Goal: Task Accomplishment & Management: Manage account settings

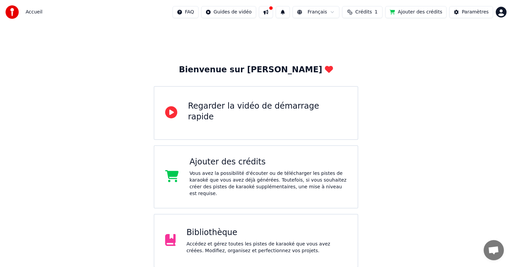
click at [221, 228] on div "Bibliothèque" at bounding box center [266, 233] width 160 height 11
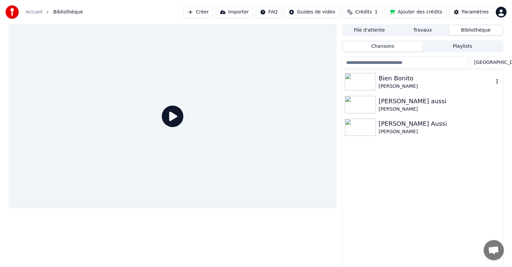
click at [386, 81] on div "Bien Bonito" at bounding box center [435, 78] width 115 height 9
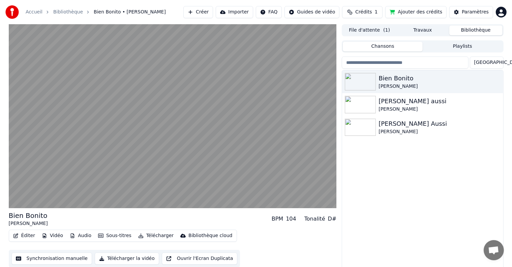
click at [406, 11] on button "Ajouter des crédits" at bounding box center [415, 12] width 61 height 12
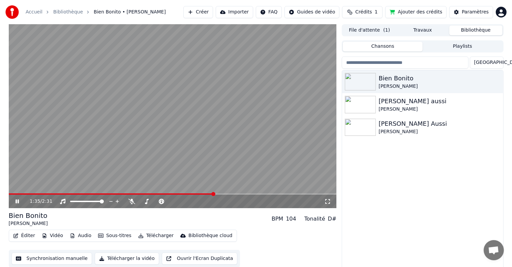
click at [10, 193] on video at bounding box center [173, 116] width 328 height 184
click at [10, 194] on span at bounding box center [10, 194] width 2 height 1
click at [9, 196] on span at bounding box center [11, 194] width 4 height 4
click at [17, 201] on icon at bounding box center [17, 201] width 4 height 5
click at [9, 194] on span at bounding box center [9, 194] width 0 height 1
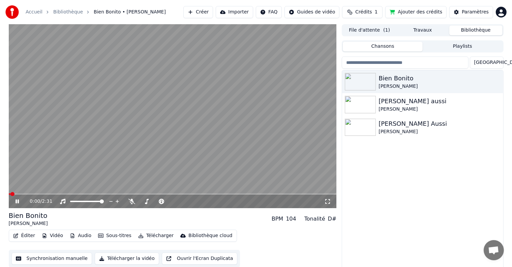
click at [16, 201] on icon at bounding box center [16, 202] width 3 height 4
click at [14, 202] on icon at bounding box center [22, 201] width 16 height 5
click at [54, 259] on button "Synchronisation manuelle" at bounding box center [51, 259] width 81 height 12
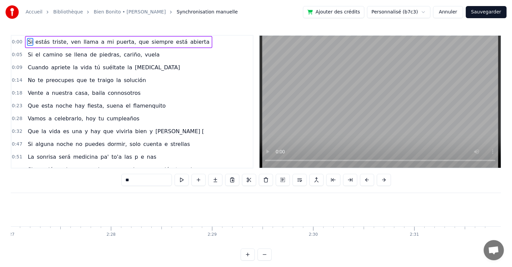
click at [427, 12] on html "Accueil Bibliothèque Bien Bonito • Marta Santos Synchronisation manuelle Ajoute…" at bounding box center [256, 136] width 512 height 272
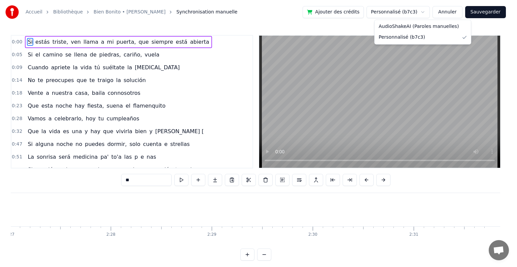
click at [470, 25] on html "Accueil Bibliothèque Bien Bonito • Marta Santos Synchronisation manuelle Ajoute…" at bounding box center [258, 136] width 517 height 272
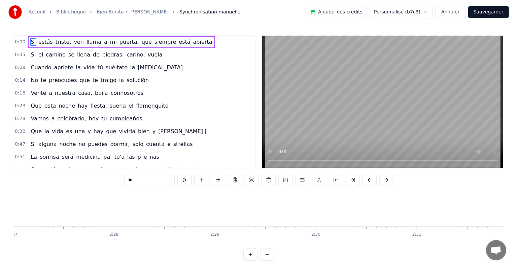
scroll to position [0, 14850]
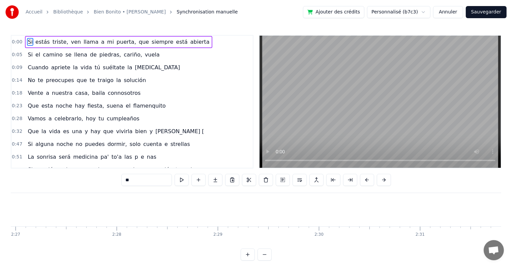
click at [476, 13] on button "Sauvegarder" at bounding box center [486, 12] width 41 height 12
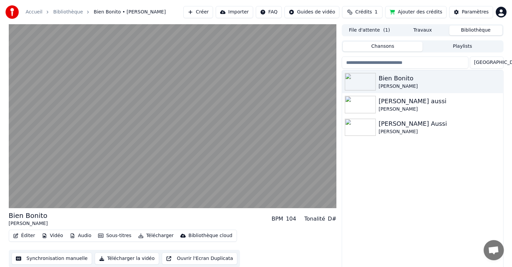
click at [213, 14] on button "Créer" at bounding box center [198, 12] width 30 height 12
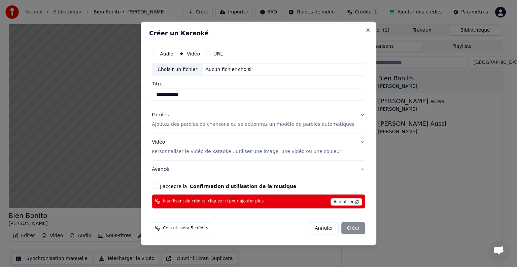
type input "**********"
click at [209, 125] on p "Ajoutez des paroles de chansons ou sélectionnez un modèle de paroles automatiqu…" at bounding box center [253, 124] width 203 height 7
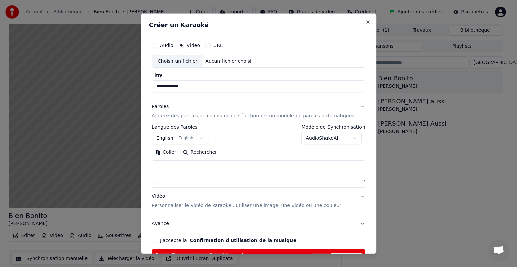
click at [204, 140] on button "English English" at bounding box center [180, 138] width 57 height 12
click at [178, 140] on button "English English" at bounding box center [180, 138] width 57 height 12
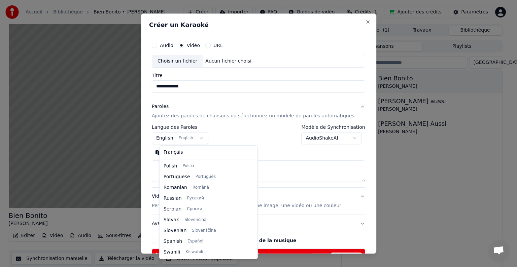
scroll to position [420, 0]
select select "**"
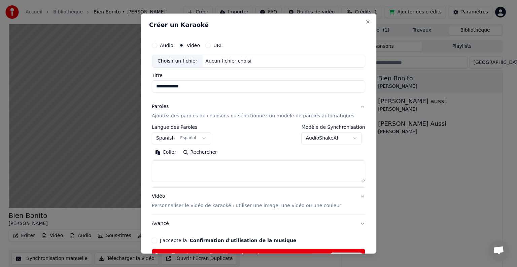
click at [181, 166] on textarea at bounding box center [259, 172] width 214 height 22
click at [167, 153] on button "Coller" at bounding box center [166, 152] width 28 height 11
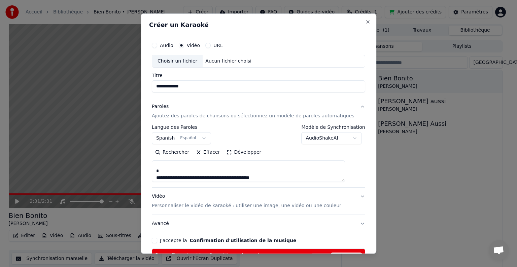
scroll to position [67, 0]
click at [268, 169] on textarea at bounding box center [248, 172] width 193 height 22
click at [179, 163] on textarea at bounding box center [248, 172] width 193 height 22
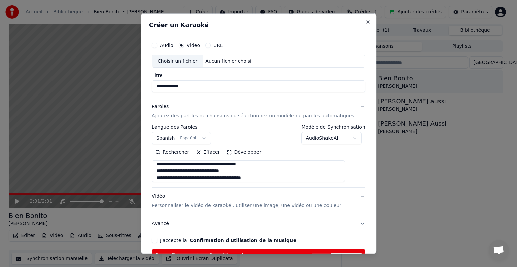
click at [193, 164] on textarea at bounding box center [248, 172] width 193 height 22
click at [303, 166] on textarea at bounding box center [248, 172] width 193 height 22
drag, startPoint x: 204, startPoint y: 172, endPoint x: 164, endPoint y: 168, distance: 40.3
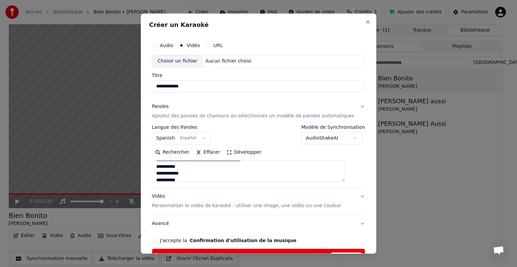
click at [164, 168] on textarea at bounding box center [248, 172] width 193 height 22
click at [197, 177] on textarea at bounding box center [248, 172] width 193 height 22
type textarea "**********"
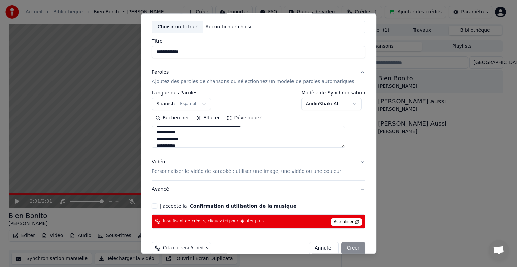
scroll to position [45, 0]
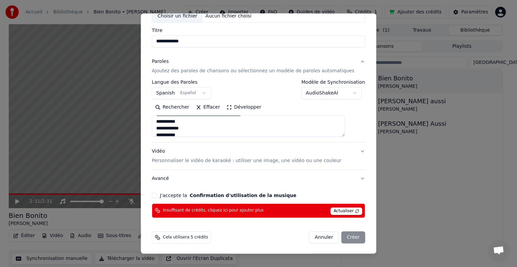
click at [341, 238] on div "Annuler Créer" at bounding box center [337, 238] width 56 height 12
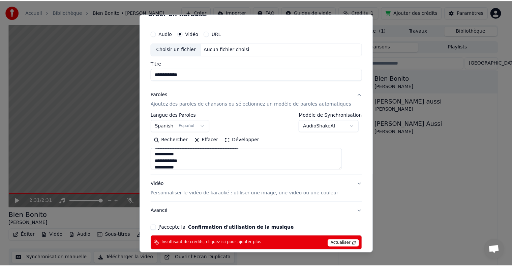
scroll to position [0, 0]
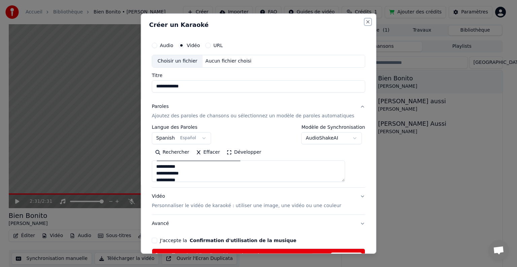
click at [365, 21] on button "Close" at bounding box center [367, 21] width 5 height 5
select select
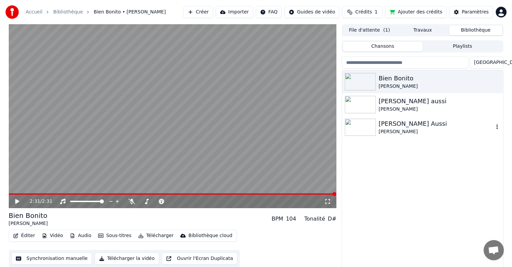
click at [380, 123] on div "Félicie Aussi" at bounding box center [435, 123] width 115 height 9
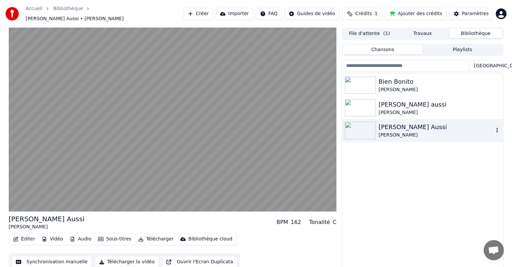
click at [392, 125] on div "Félicie Aussi" at bounding box center [435, 127] width 115 height 9
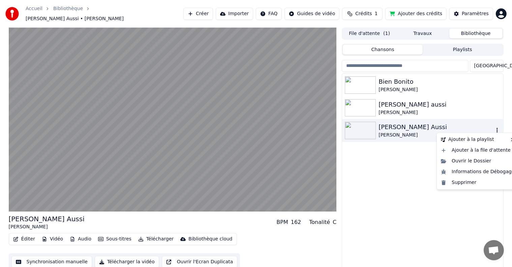
click at [495, 128] on icon "button" at bounding box center [496, 130] width 7 height 5
click at [460, 182] on div "Supprimer" at bounding box center [477, 183] width 79 height 11
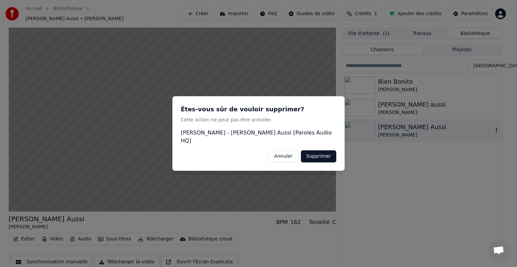
click at [329, 158] on button "Supprimer" at bounding box center [318, 157] width 35 height 12
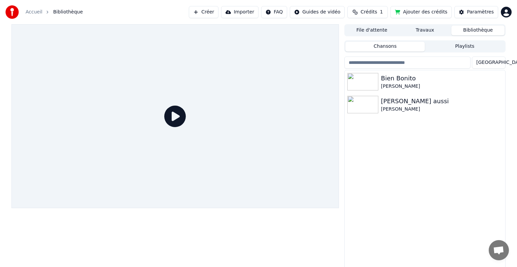
click at [501, 13] on html "Accueil Bibliothèque Créer Importer FAQ Guides de vidéo Crédits 1 Ajouter des c…" at bounding box center [258, 133] width 517 height 267
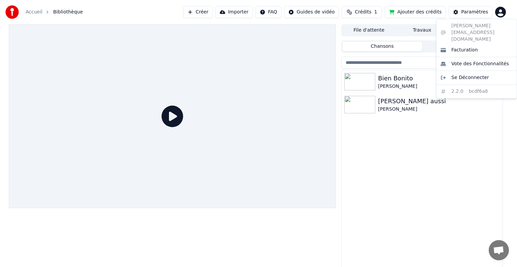
click at [430, 141] on html "Accueil Bibliothèque Créer Importer FAQ Guides de vidéo Crédits 1 Ajouter des c…" at bounding box center [258, 133] width 517 height 267
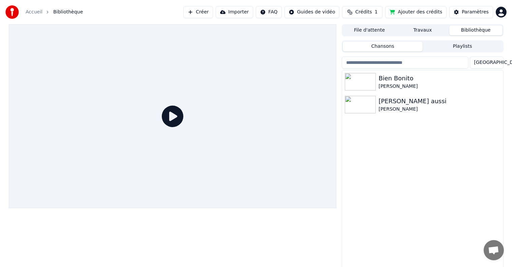
click at [500, 13] on html "Accueil Bibliothèque Créer Importer FAQ Guides de vidéo Crédits 1 Ajouter des c…" at bounding box center [256, 133] width 512 height 267
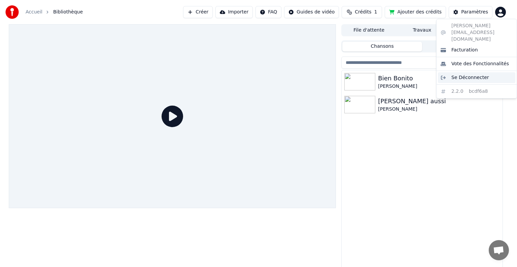
click at [468, 74] on span "Se Déconnecter" at bounding box center [471, 77] width 38 height 7
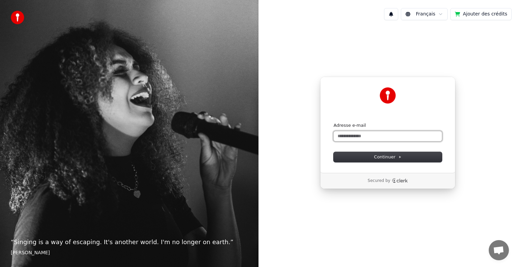
click at [406, 136] on input "Adresse e-mail" at bounding box center [388, 136] width 108 height 10
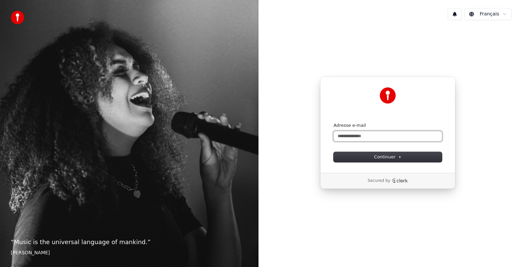
click at [371, 135] on input "Adresse e-mail" at bounding box center [388, 136] width 108 height 10
click at [382, 160] on span "Continuer" at bounding box center [388, 157] width 28 height 6
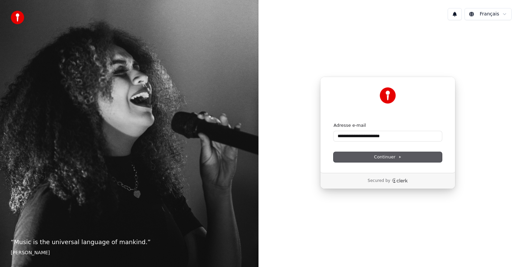
type input "**********"
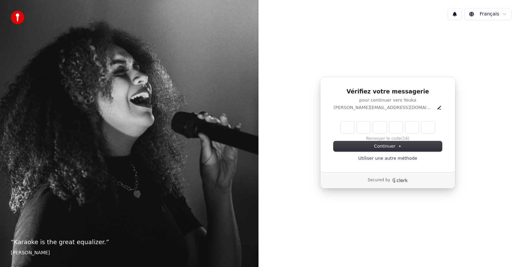
click at [350, 127] on input "Enter verification code" at bounding box center [388, 128] width 94 height 12
type input "******"
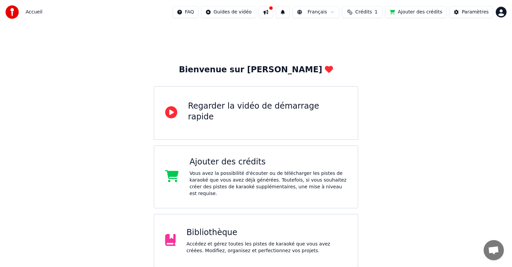
click at [220, 241] on div "Accédez et gérez toutes les pistes de karaoké que vous avez créées. Modifiez, o…" at bounding box center [266, 247] width 160 height 13
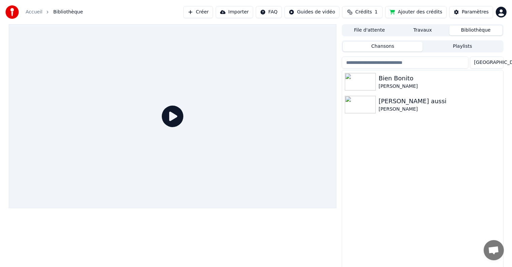
click at [370, 12] on span "Crédits" at bounding box center [363, 12] width 17 height 7
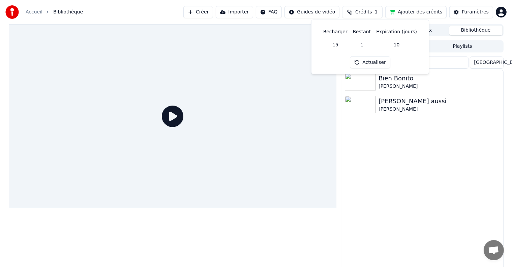
click at [373, 61] on button "Actualiser" at bounding box center [370, 63] width 40 height 12
click at [319, 92] on div at bounding box center [173, 116] width 328 height 184
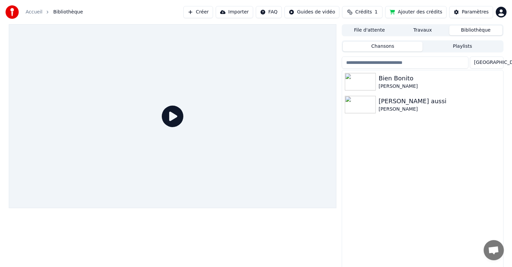
click at [213, 12] on button "Créer" at bounding box center [198, 12] width 30 height 12
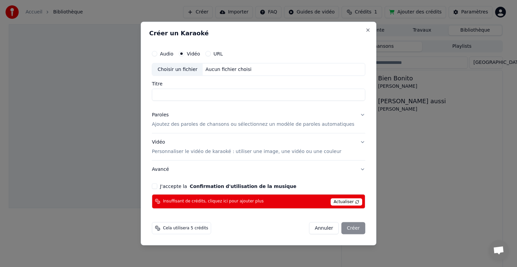
click at [336, 201] on span "Actualiser" at bounding box center [347, 201] width 32 height 7
click at [318, 228] on button "Annuler" at bounding box center [324, 228] width 30 height 12
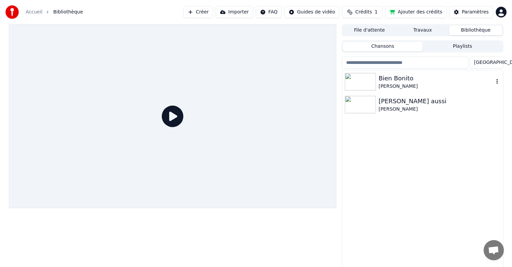
click at [385, 78] on div "Bien Bonito" at bounding box center [435, 78] width 115 height 9
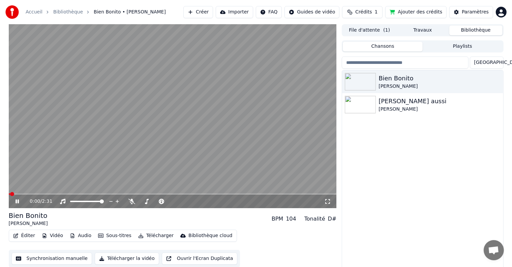
click at [28, 234] on button "Éditer" at bounding box center [23, 235] width 27 height 9
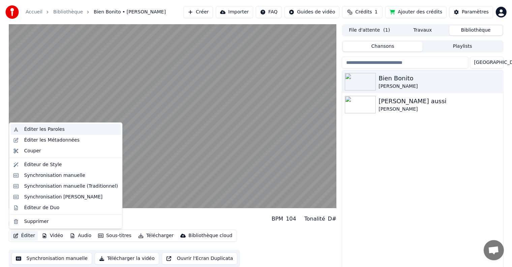
click at [37, 132] on div "Éditer les Paroles" at bounding box center [44, 129] width 40 height 7
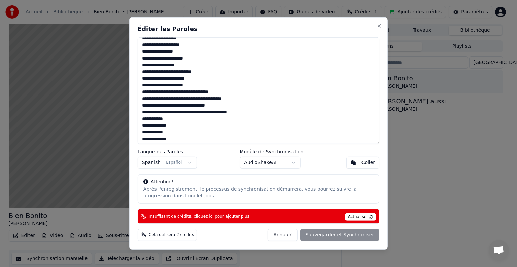
scroll to position [128, 0]
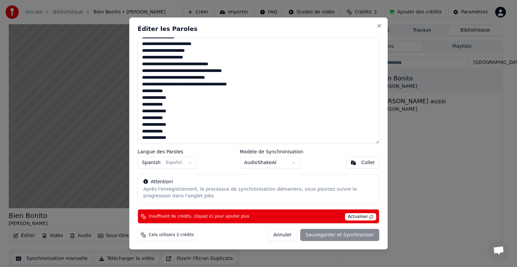
drag, startPoint x: 141, startPoint y: 45, endPoint x: 176, endPoint y: 157, distance: 117.6
click at [176, 157] on div "Éditer les Paroles Langue des Paroles Spanish Español Modèle de Synchronisation…" at bounding box center [258, 134] width 259 height 232
click at [364, 163] on div "Coller" at bounding box center [369, 163] width 14 height 7
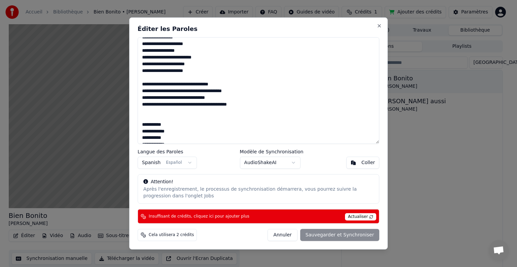
click at [191, 116] on textarea at bounding box center [259, 90] width 242 height 107
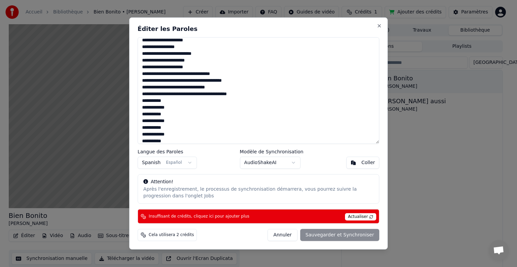
scroll to position [118, 0]
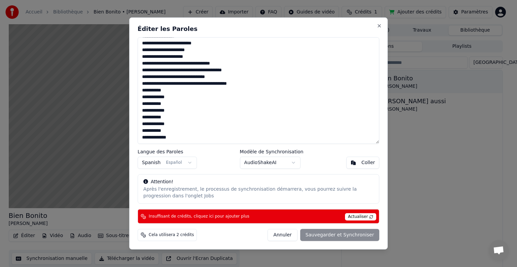
click at [320, 237] on div "Annuler Sauvegarder et Synchroniser" at bounding box center [324, 235] width 112 height 12
click at [355, 217] on span "Actualiser" at bounding box center [361, 217] width 32 height 7
click at [346, 237] on div "Annuler Sauvegarder et Synchroniser" at bounding box center [324, 235] width 112 height 12
click at [379, 25] on button "Close" at bounding box center [379, 25] width 5 height 5
type textarea "**********"
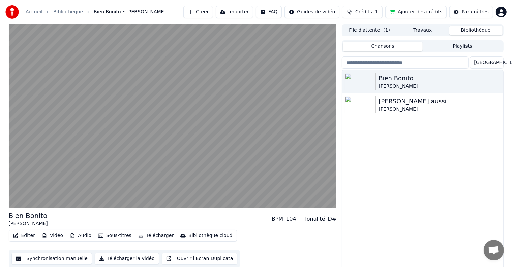
click at [500, 12] on html "Accueil Bibliothèque Bien Bonito • Marta Santos Créer Importer FAQ Guides de vi…" at bounding box center [256, 133] width 512 height 267
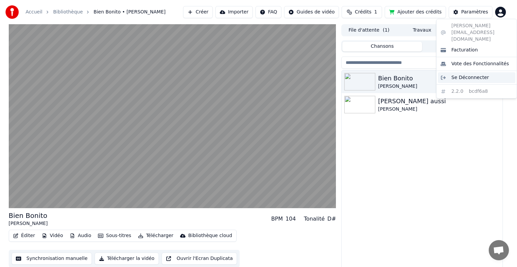
click at [469, 74] on span "Se Déconnecter" at bounding box center [471, 77] width 38 height 7
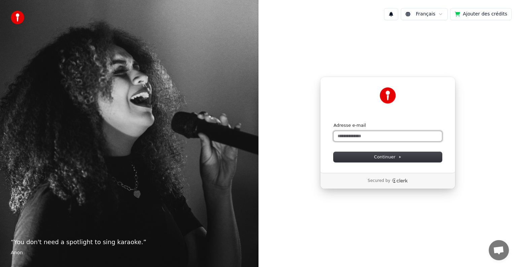
click at [393, 134] on input "Adresse e-mail" at bounding box center [388, 136] width 108 height 10
click at [392, 156] on span "Continuer" at bounding box center [388, 157] width 28 height 6
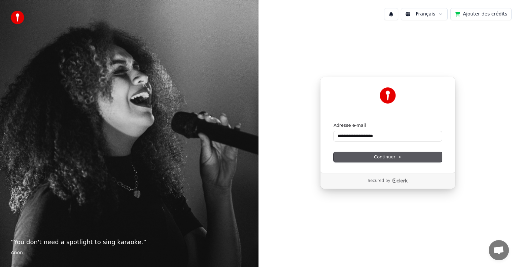
type input "**********"
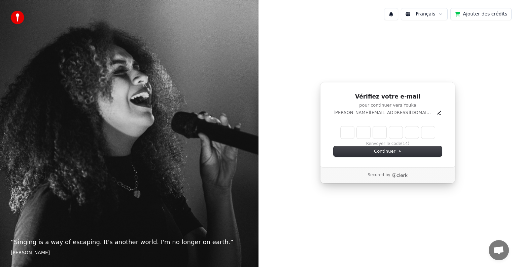
click at [352, 135] on input "Enter verification code" at bounding box center [388, 133] width 94 height 12
type input "******"
